Goal: Task Accomplishment & Management: Use online tool/utility

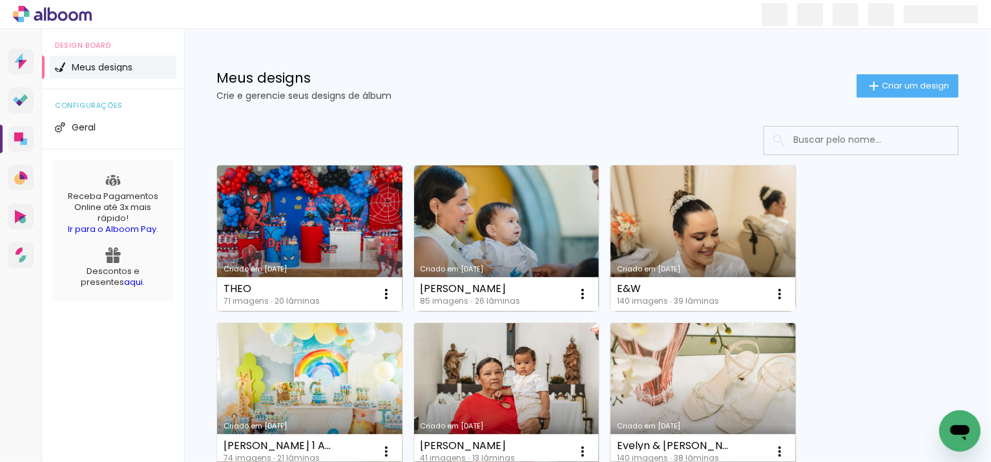
click at [308, 238] on link "Criado em [DATE]" at bounding box center [309, 238] width 185 height 146
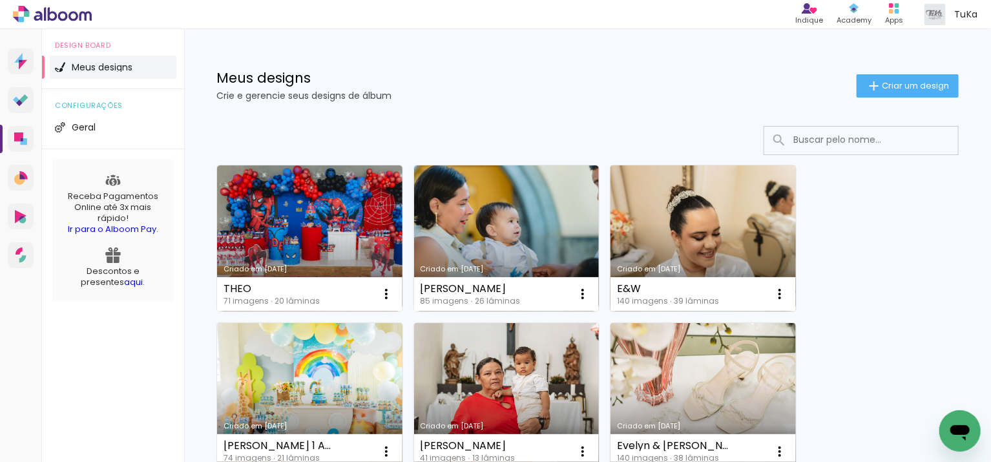
click at [656, 236] on link "Criado em [DATE]" at bounding box center [702, 238] width 185 height 146
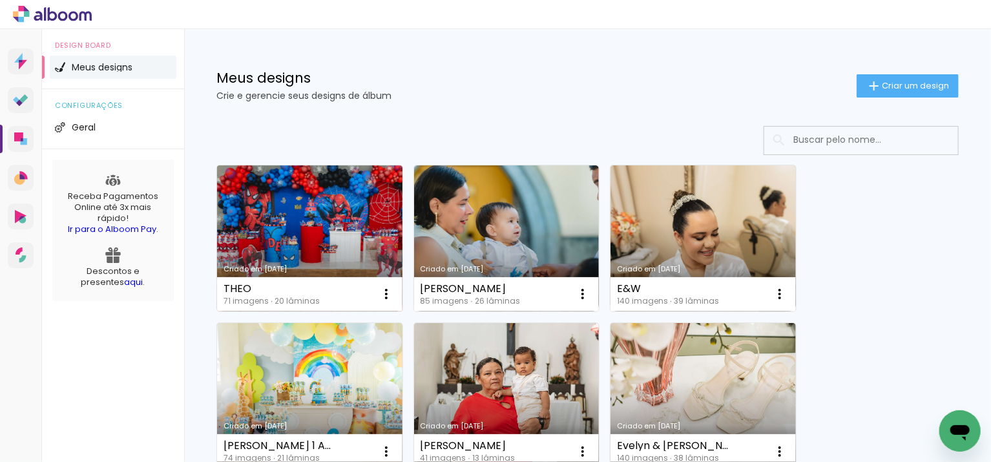
click at [324, 232] on link "Criado em [DATE]" at bounding box center [309, 238] width 185 height 146
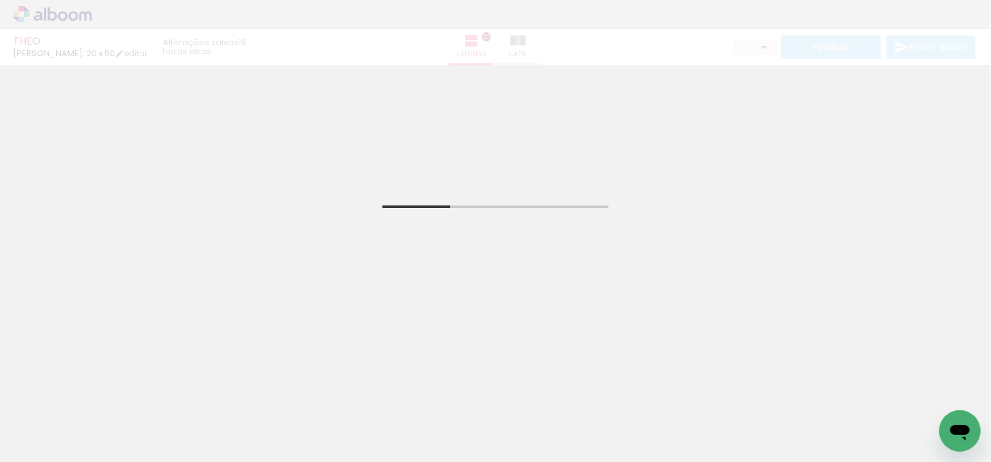
scroll to position [18, 0]
